Goal: Information Seeking & Learning: Learn about a topic

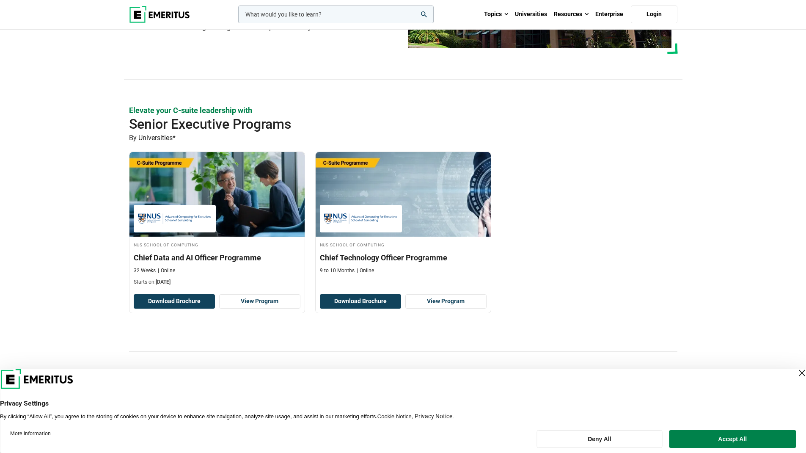
scroll to position [229, 0]
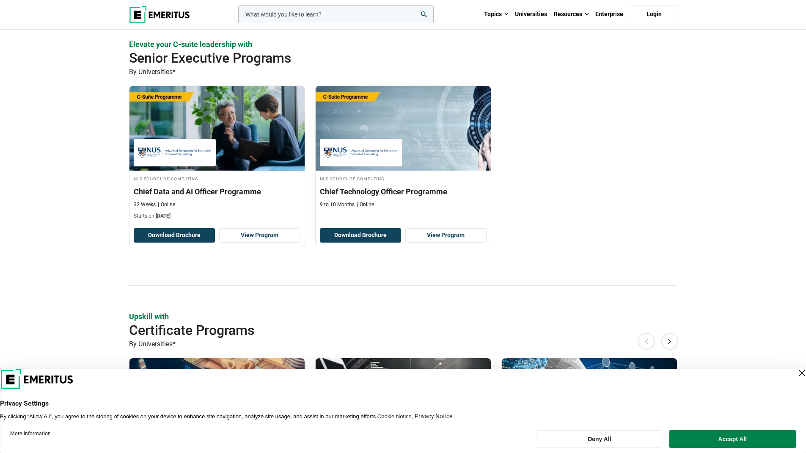
click at [796, 374] on div "Close Layer" at bounding box center [802, 373] width 12 height 12
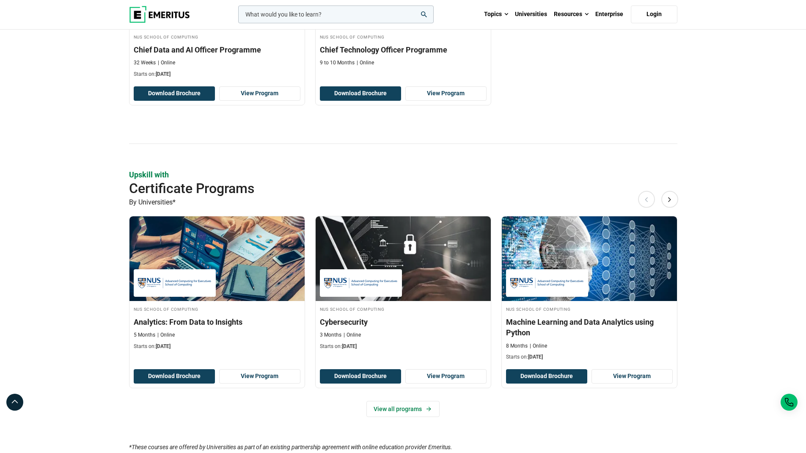
scroll to position [373, 0]
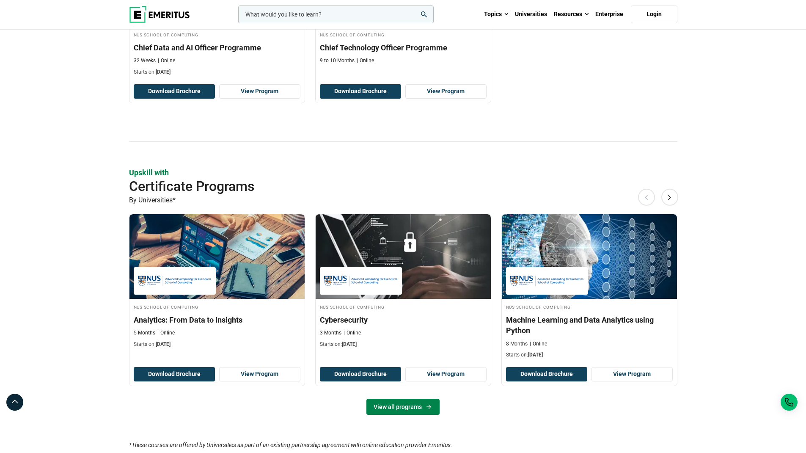
click at [414, 404] on link "View all programs" at bounding box center [402, 406] width 73 height 16
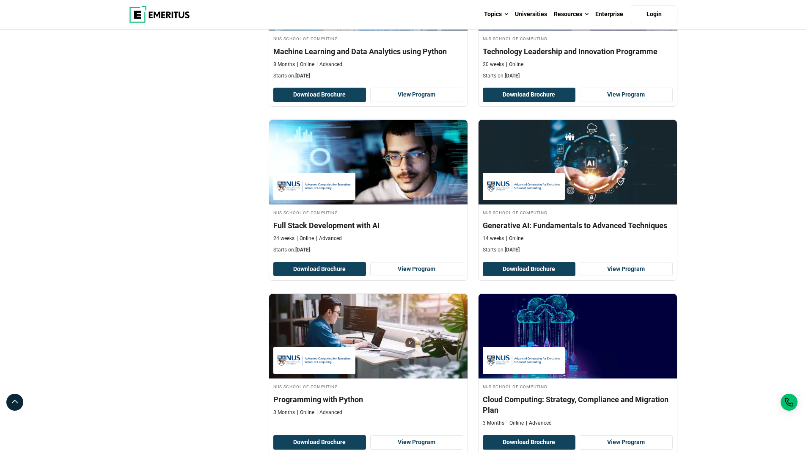
scroll to position [399, 0]
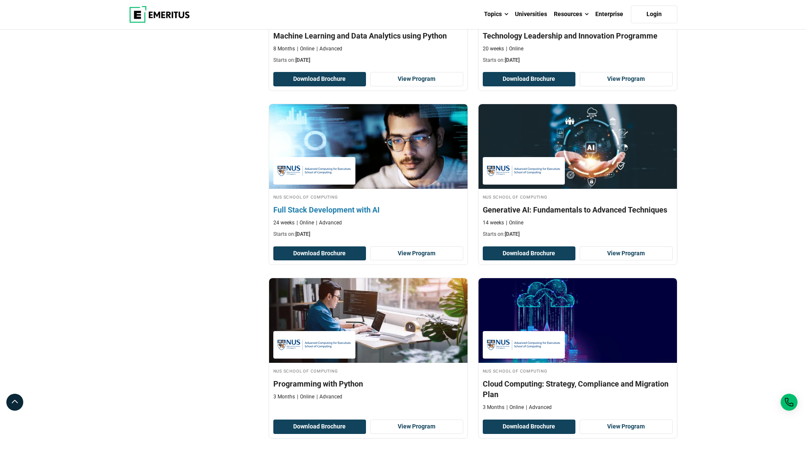
click at [355, 204] on h4 "Full Stack Development with AI" at bounding box center [368, 209] width 190 height 11
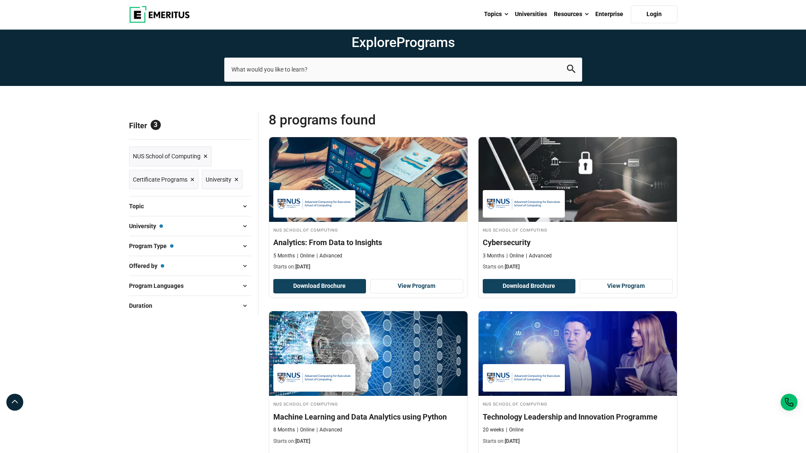
scroll to position [18, 0]
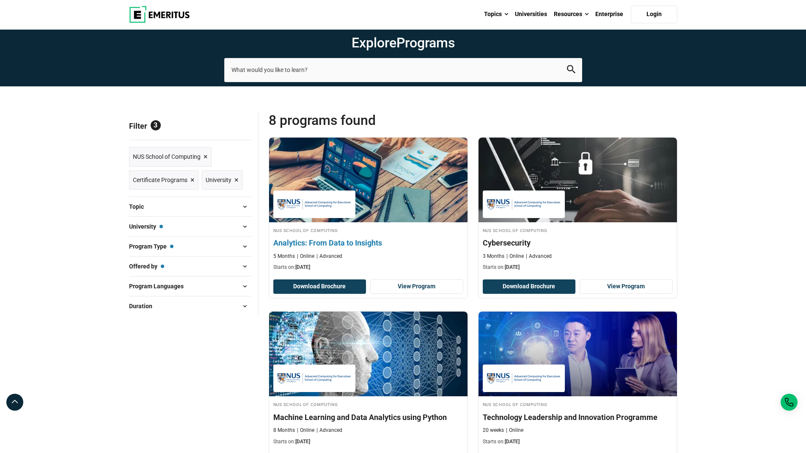
click at [390, 236] on div "NUS School of Computing Analytics: From Data to Insights 5 Months Online Advanc…" at bounding box center [368, 248] width 198 height 45
